Goal: Information Seeking & Learning: Learn about a topic

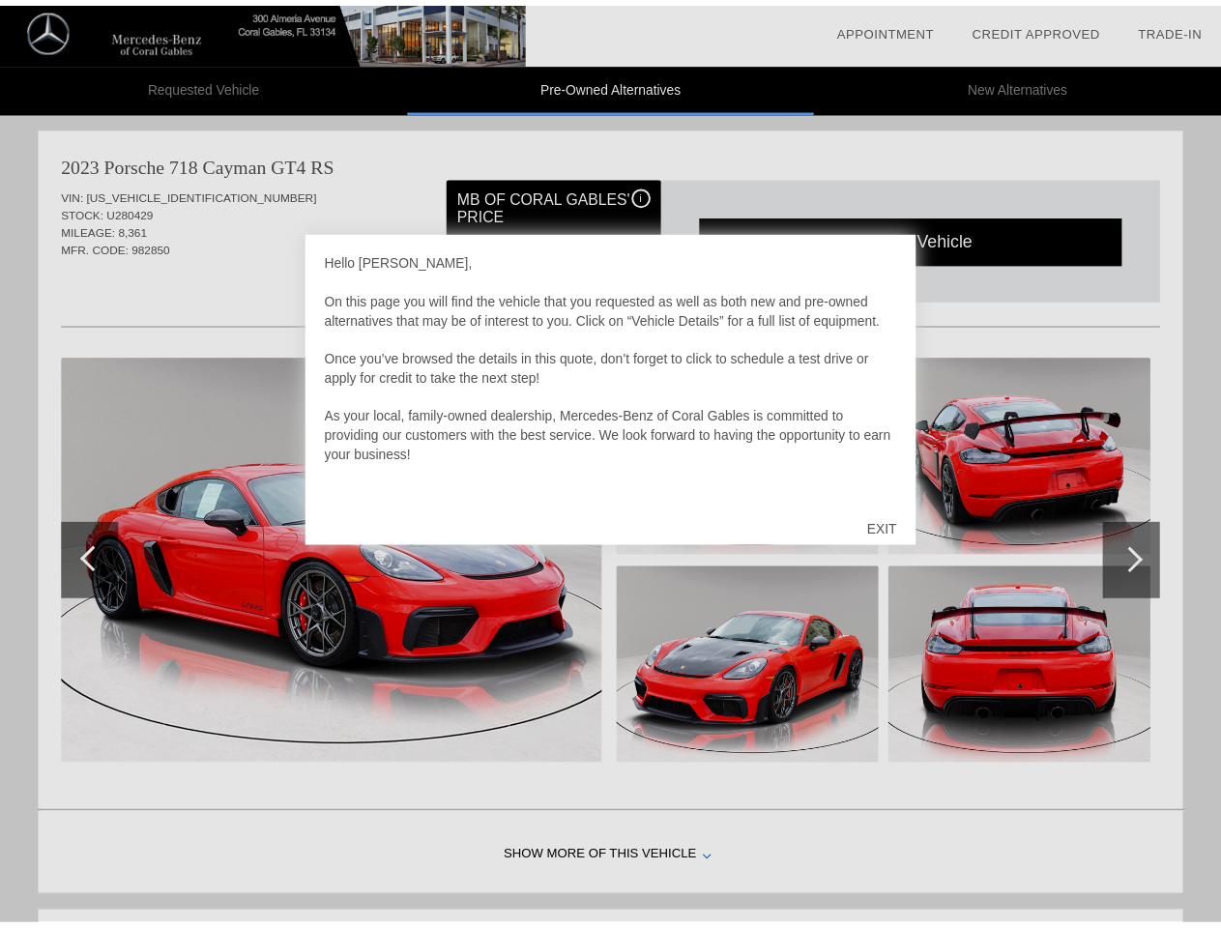
scroll to position [1584, 0]
